Goal: Task Accomplishment & Management: Manage account settings

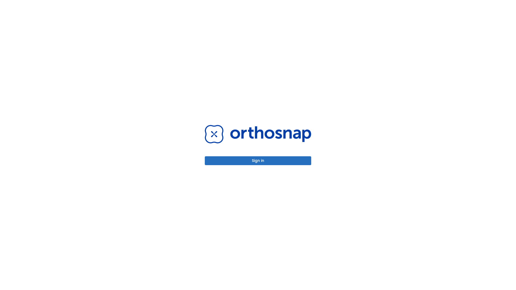
click at [258, 161] on button "Sign in" at bounding box center [258, 160] width 106 height 9
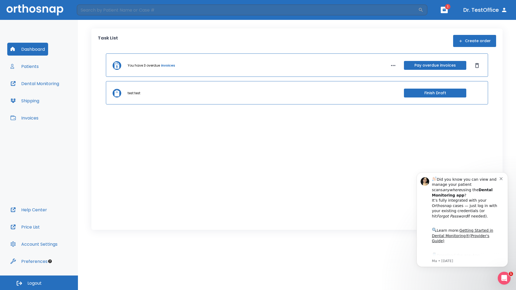
click at [39, 283] on span "Logout" at bounding box center [34, 284] width 14 height 6
